Goal: Book appointment/travel/reservation

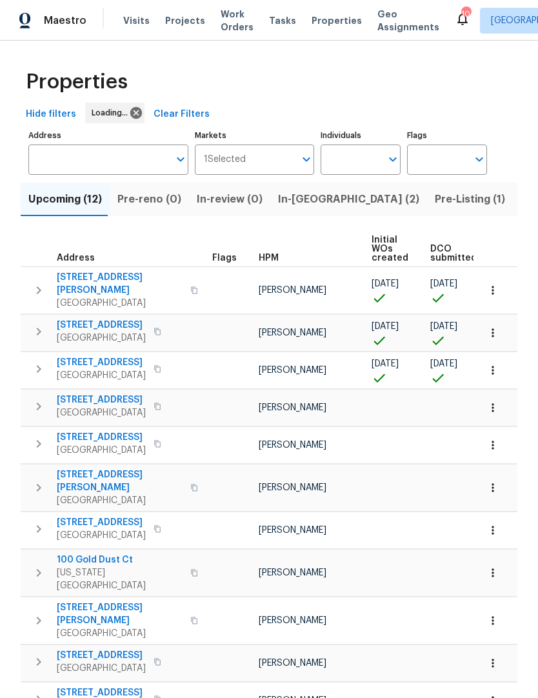
click at [52, 159] on input "Address" at bounding box center [98, 160] width 141 height 30
click at [42, 161] on input "Address" at bounding box center [98, 160] width 141 height 30
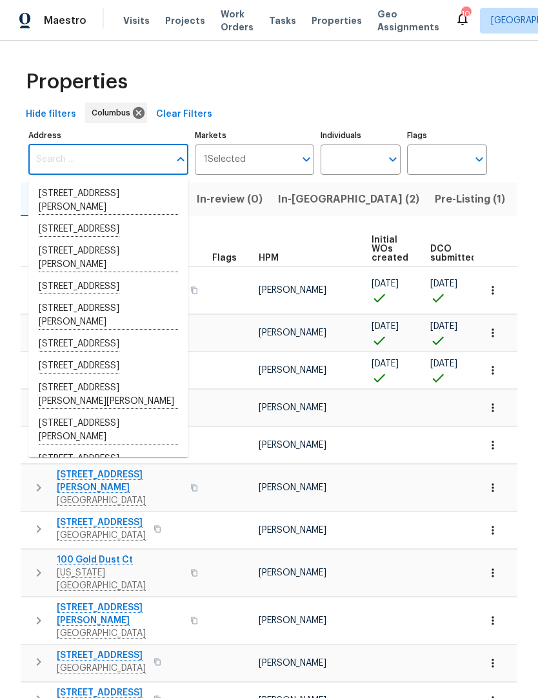
paste input "3118 legion ln"
type input "3118 legion ln"
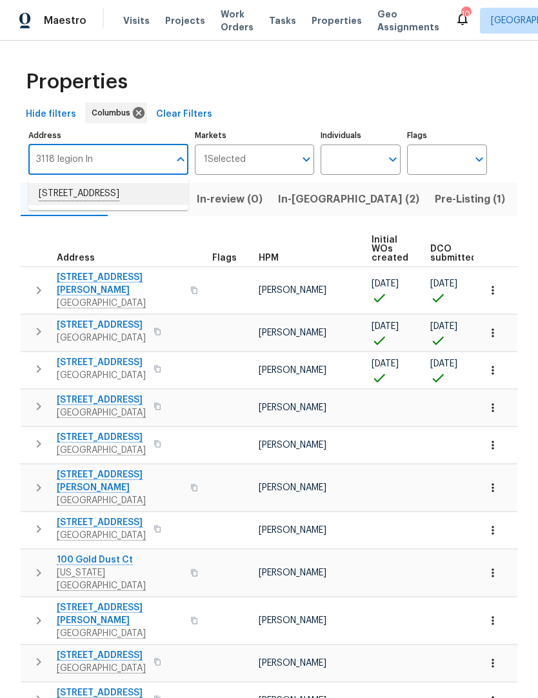
click at [80, 192] on li "3118 Legion Ln Columbus OH 43232" at bounding box center [108, 194] width 160 height 22
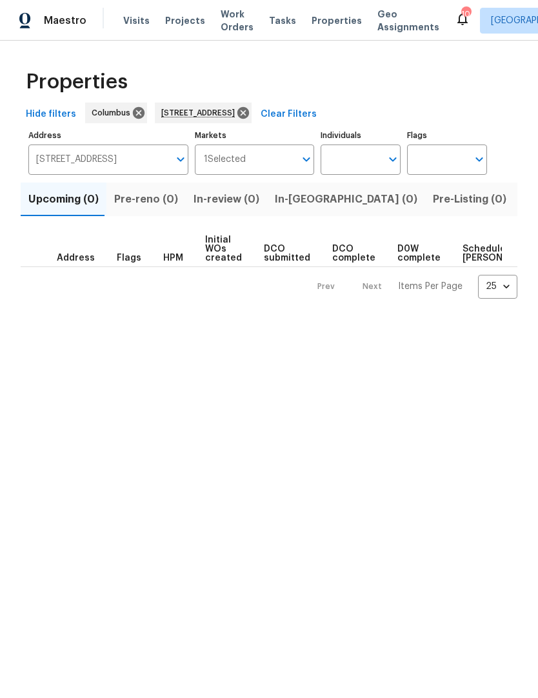
click at [225, 256] on span "Initial WOs created" at bounding box center [223, 249] width 37 height 27
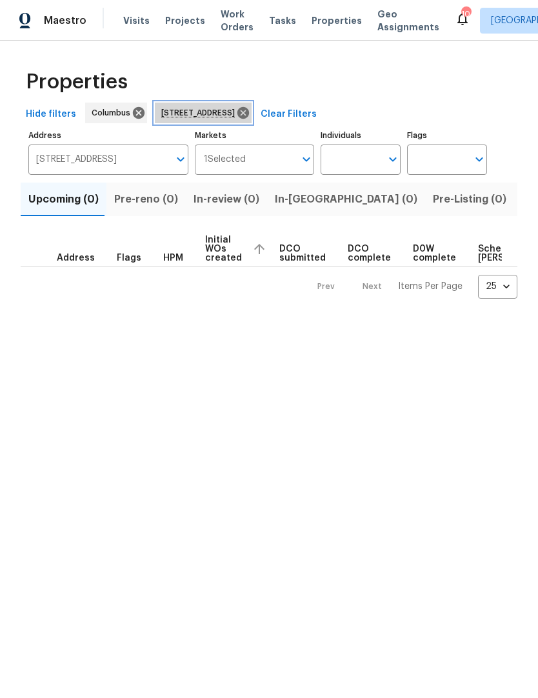
click at [221, 108] on span "3118 Legion Ln Columbus OH 43232" at bounding box center [200, 112] width 79 height 13
click at [64, 261] on span "Address" at bounding box center [76, 258] width 38 height 9
click at [135, 26] on span "Visits" at bounding box center [136, 20] width 26 height 13
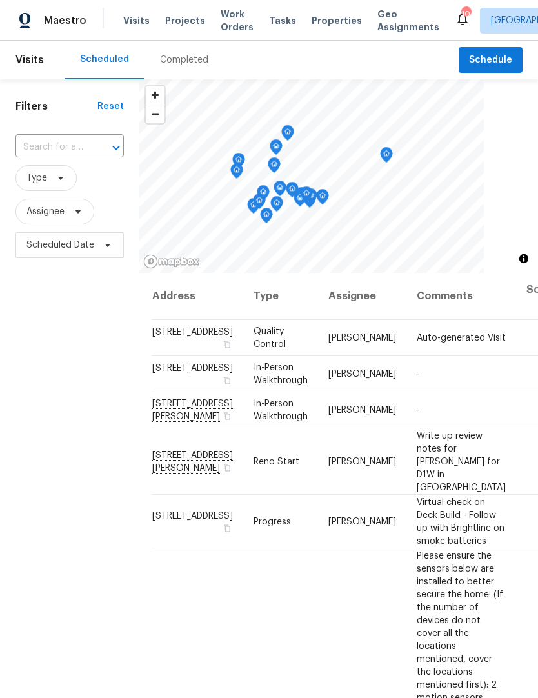
scroll to position [0, 3]
click at [33, 61] on span "Visits" at bounding box center [29, 60] width 28 height 28
click at [34, 61] on span "Visits" at bounding box center [29, 60] width 28 height 28
click at [28, 60] on span "Visits" at bounding box center [29, 60] width 28 height 28
click at [45, 148] on input "text" at bounding box center [51, 147] width 72 height 20
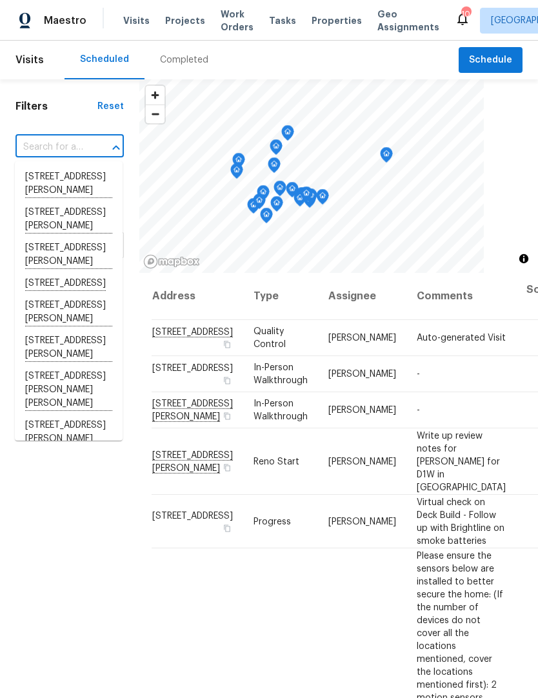
paste input "3118 legion ln"
type input "3118 legion ln"
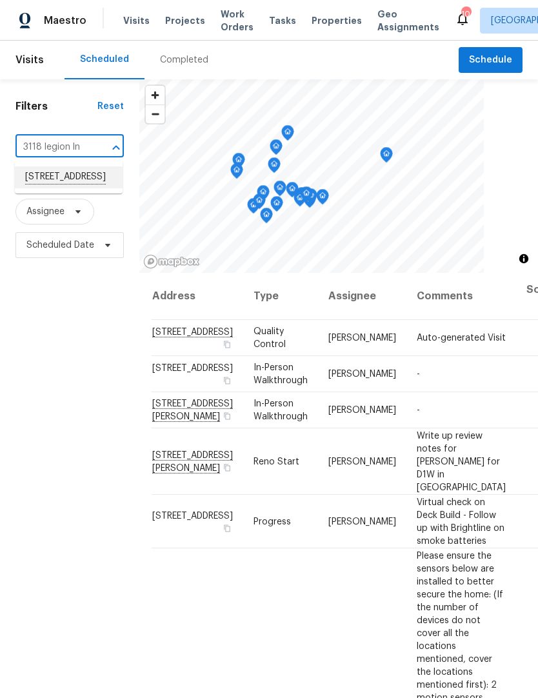
click at [51, 181] on li "[STREET_ADDRESS]" at bounding box center [69, 178] width 108 height 22
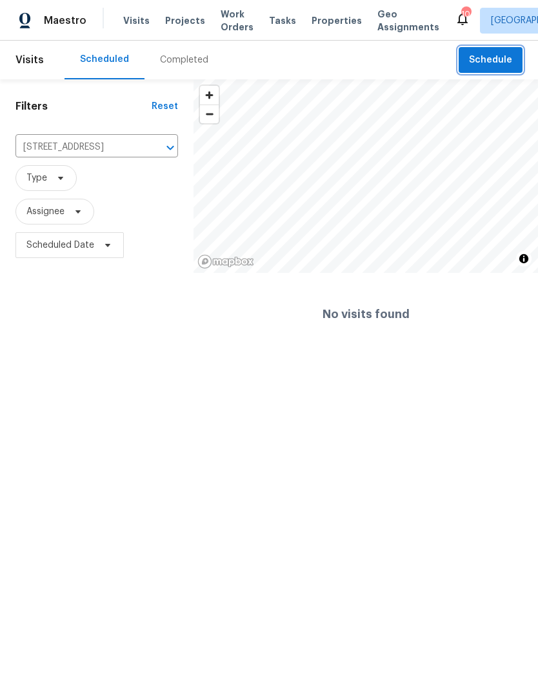
click at [482, 61] on span "Schedule" at bounding box center [490, 60] width 43 height 16
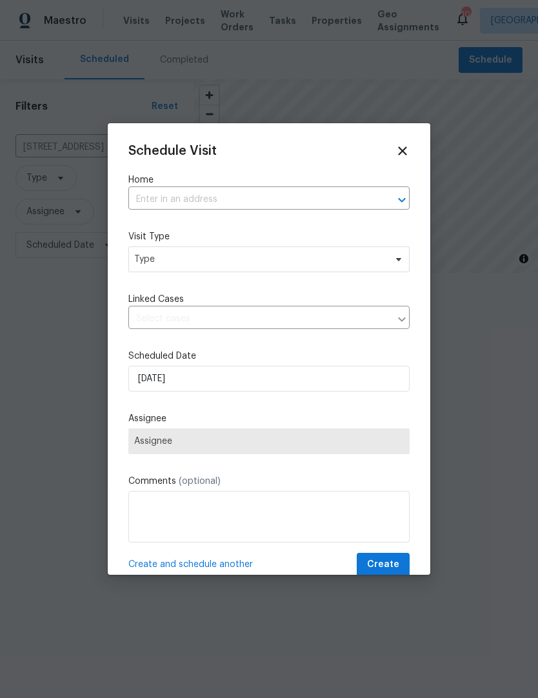
click at [154, 194] on input "text" at bounding box center [250, 200] width 245 height 20
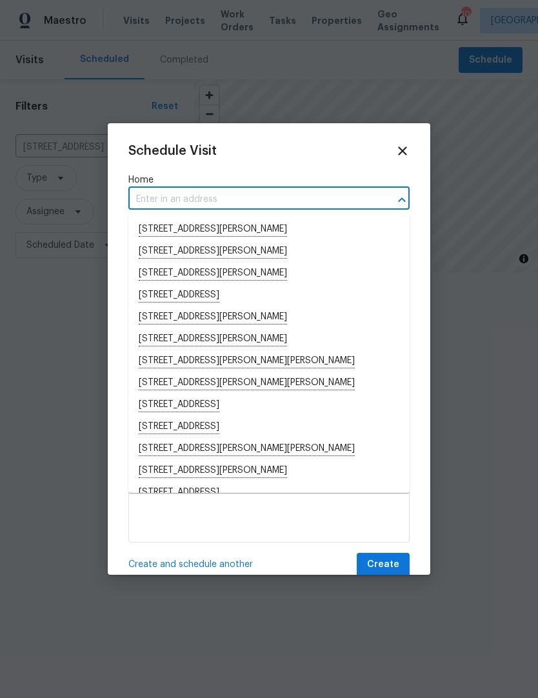
click at [170, 205] on input "text" at bounding box center [250, 200] width 245 height 20
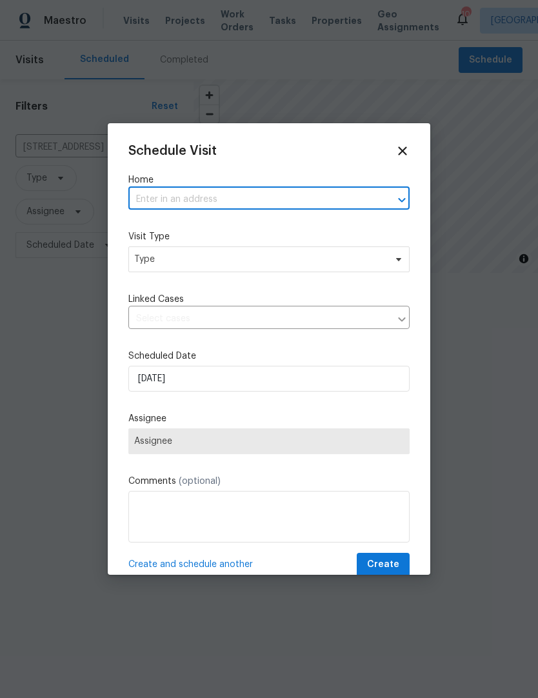
paste input "3118 legion ln"
type input "3118 legion ln"
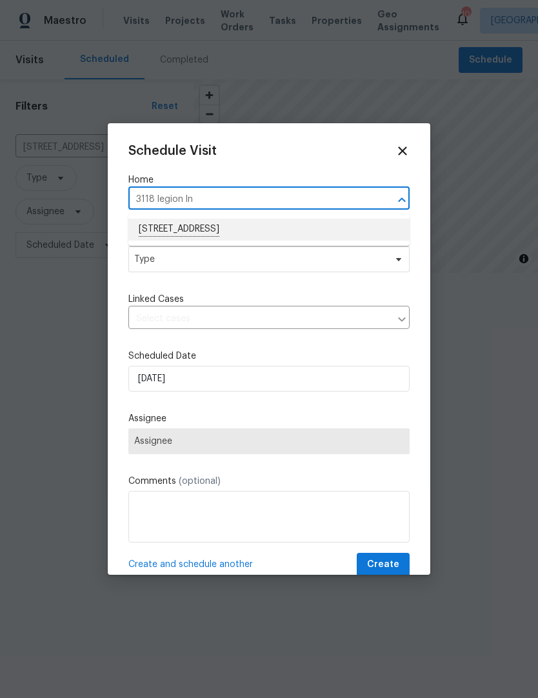
click at [174, 229] on li "[STREET_ADDRESS]" at bounding box center [268, 230] width 281 height 22
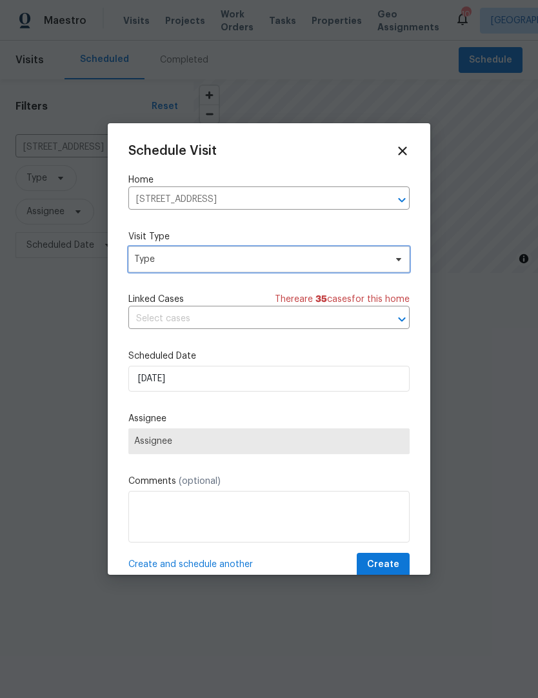
click at [157, 263] on span "Type" at bounding box center [259, 259] width 251 height 13
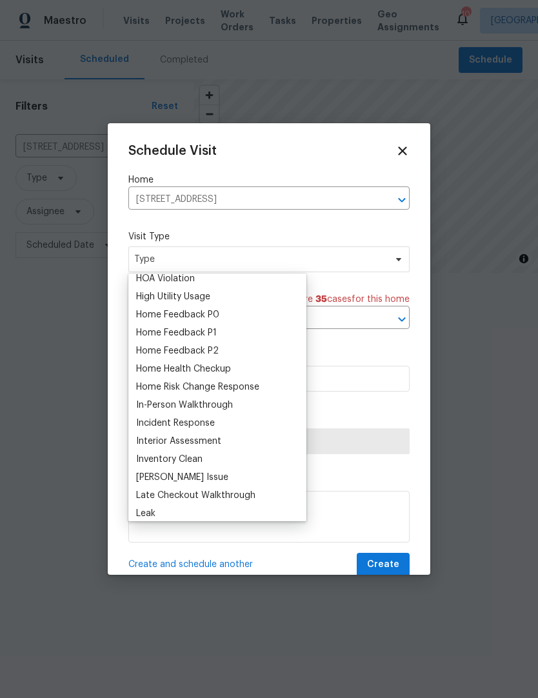
scroll to position [369, 0]
click at [145, 372] on div "Home Health Checkup" at bounding box center [183, 368] width 95 height 13
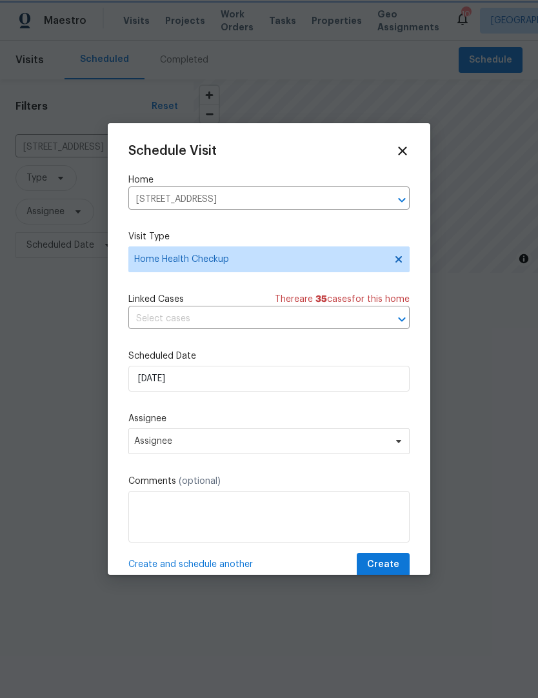
click at [396, 327] on icon "Open" at bounding box center [401, 319] width 15 height 15
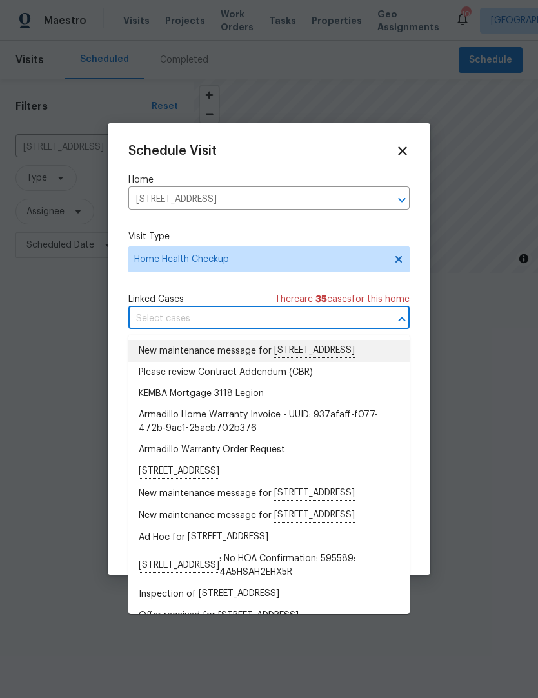
click at [285, 354] on li "New maintenance message for 3118 Legion Ln , Columbus, OH 43232" at bounding box center [268, 351] width 281 height 22
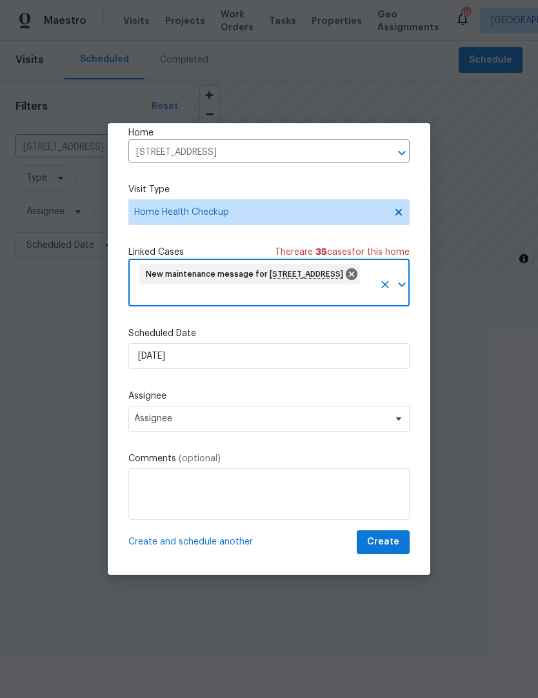
scroll to position [50, 0]
click at [400, 417] on icon at bounding box center [399, 419] width 10 height 10
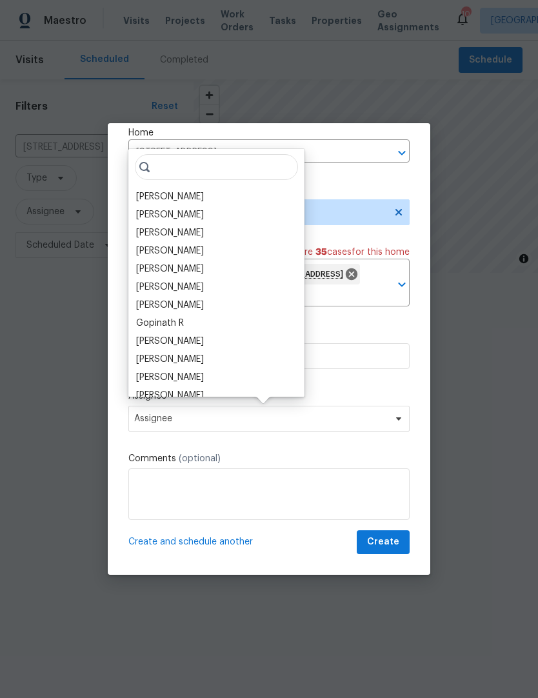
click at [143, 250] on div "[PERSON_NAME]" at bounding box center [170, 251] width 68 height 13
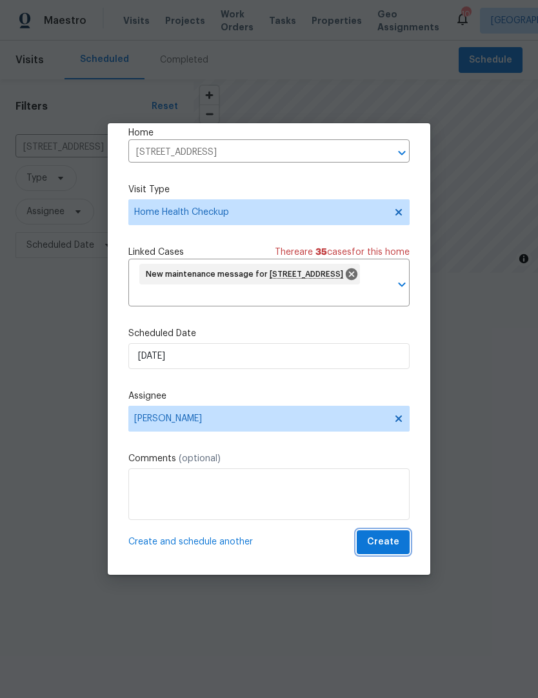
click at [390, 546] on span "Create" at bounding box center [383, 542] width 32 height 16
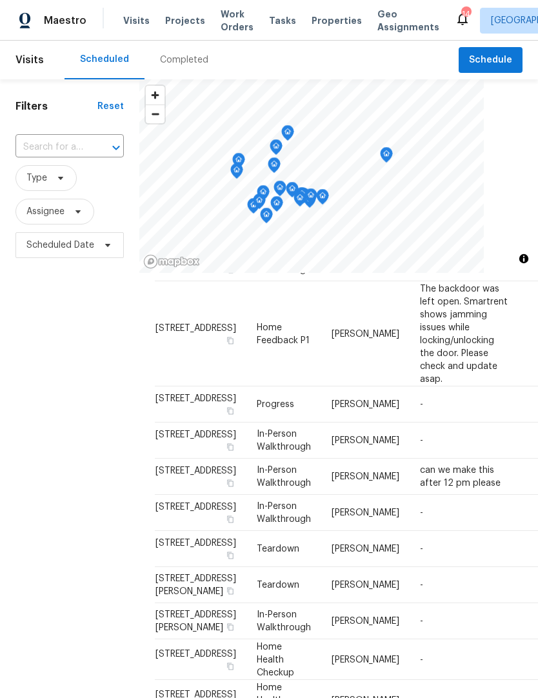
scroll to position [1225, 0]
